Goal: Information Seeking & Learning: Find specific fact

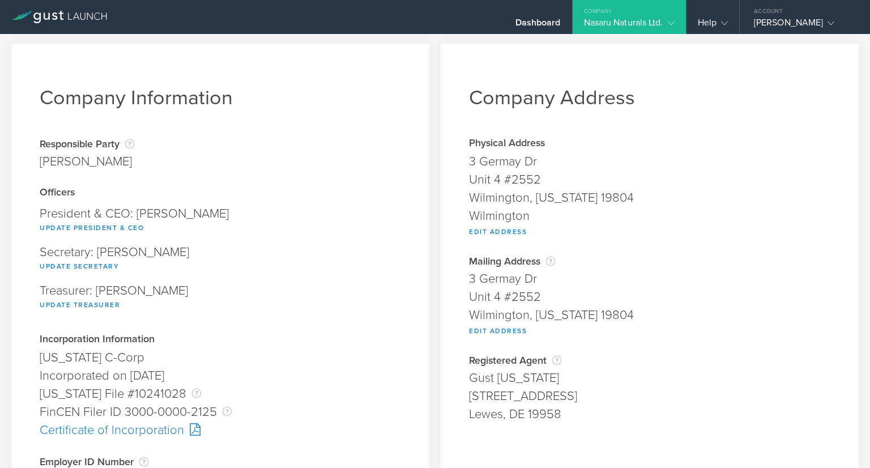
scroll to position [2, 0]
drag, startPoint x: 466, startPoint y: 161, endPoint x: 539, endPoint y: 177, distance: 75.4
click at [539, 177] on span "[STREET_ADDRESS][US_STATE] Edit Address" at bounding box center [650, 194] width 362 height 84
copy span "[STREET_ADDRESS]"
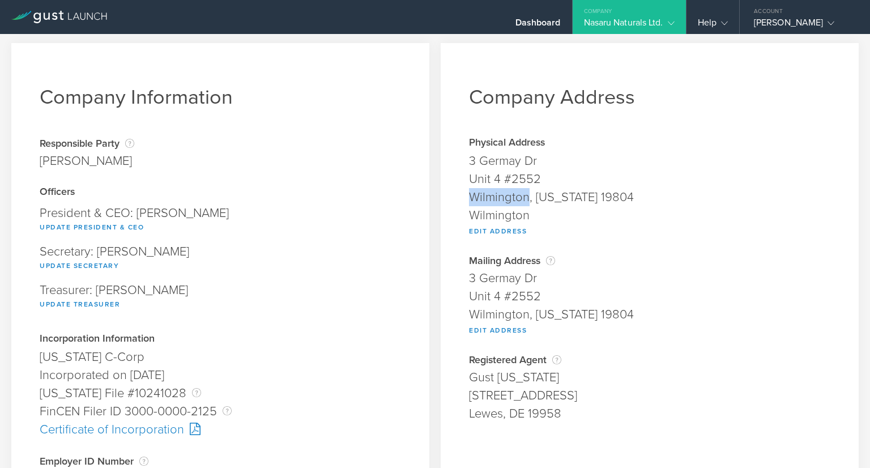
drag, startPoint x: 464, startPoint y: 198, endPoint x: 525, endPoint y: 205, distance: 61.6
click at [525, 205] on div "Company Address Physical Address [STREET_ADDRESS][US_STATE] Edit Address Addres…" at bounding box center [650, 427] width 418 height 769
copy div "Wilmington"
drag, startPoint x: 586, startPoint y: 201, endPoint x: 637, endPoint y: 195, distance: 51.3
click at [637, 195] on div "Wilmington, [US_STATE] 19804" at bounding box center [650, 197] width 362 height 18
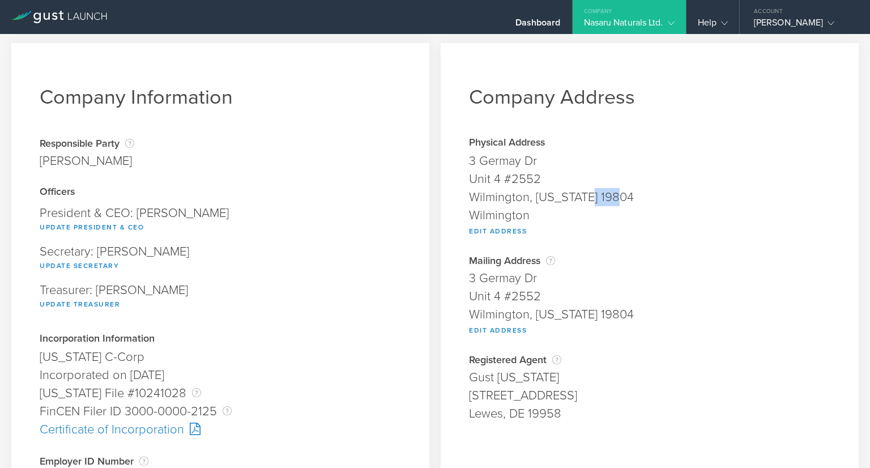
copy div "19804"
